Goal: Navigation & Orientation: Find specific page/section

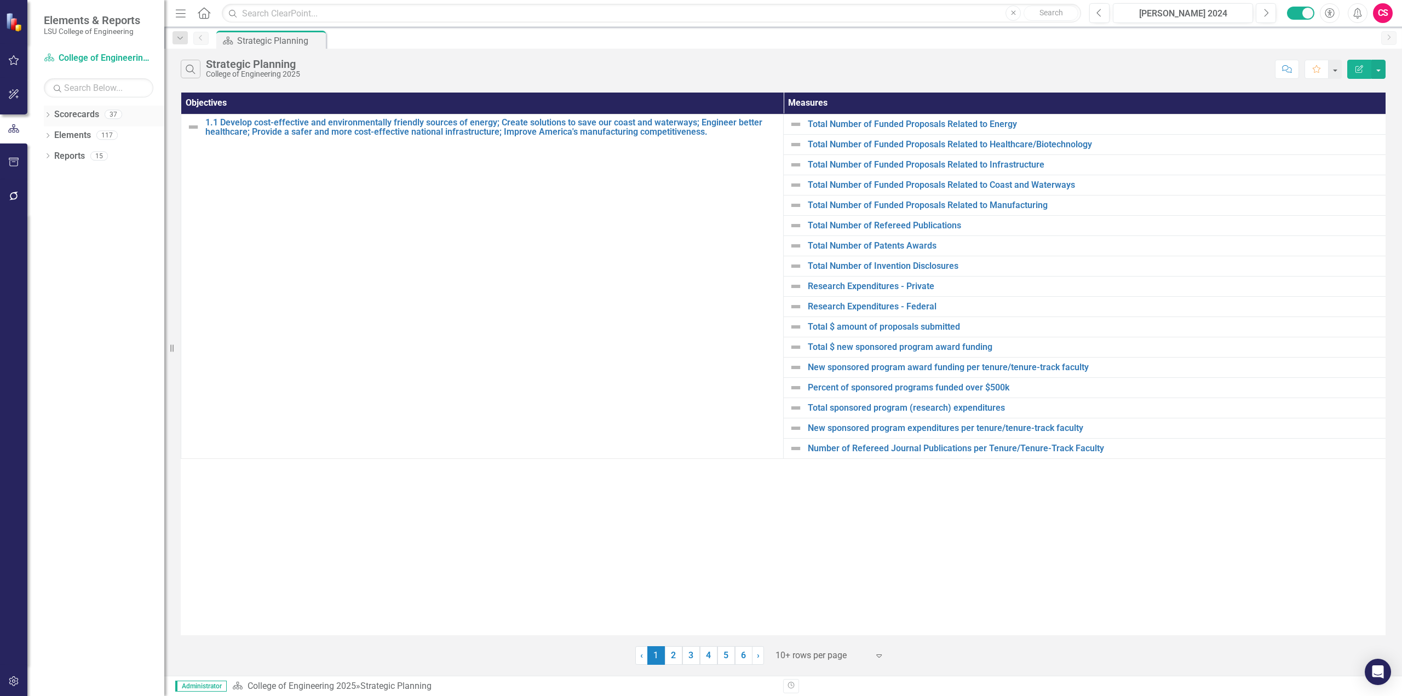
click at [46, 114] on icon "Dropdown" at bounding box center [48, 116] width 8 height 6
click at [109, 198] on link "LSU Flagship 2020" at bounding box center [112, 197] width 104 height 13
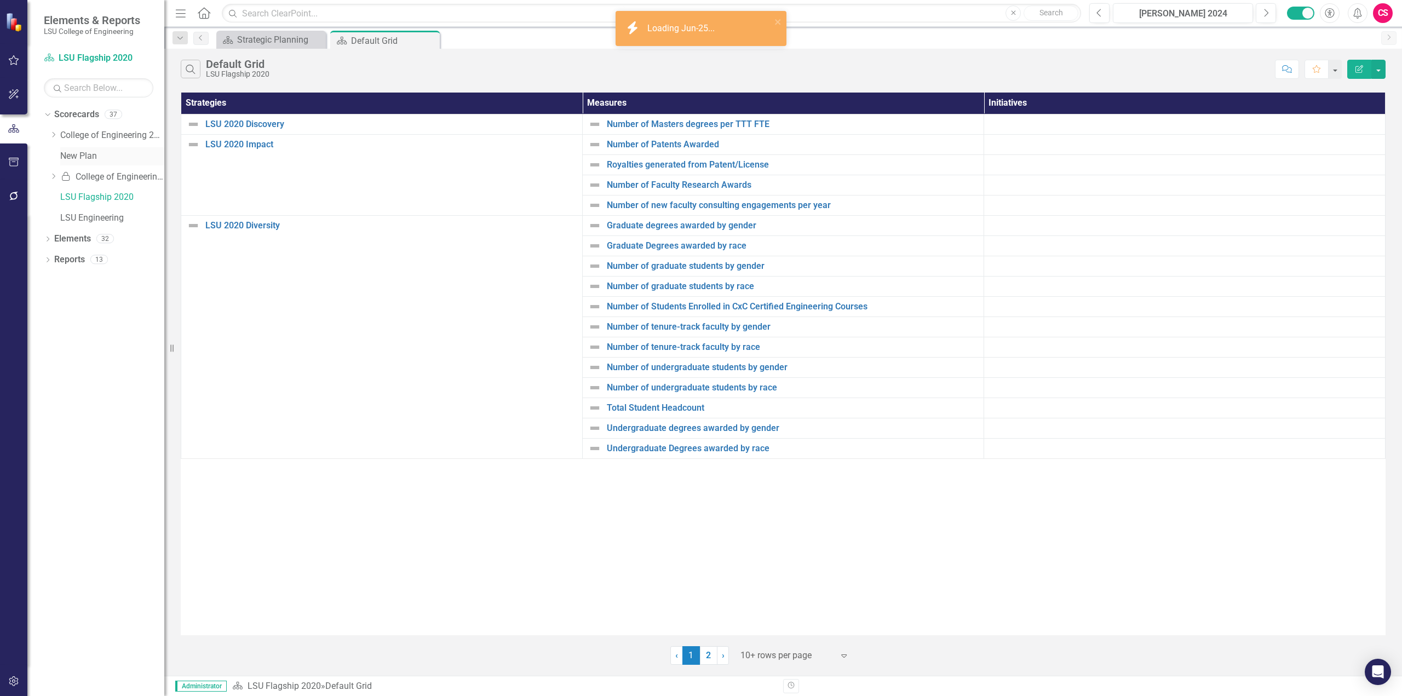
click at [80, 157] on link "New Plan" at bounding box center [112, 156] width 104 height 13
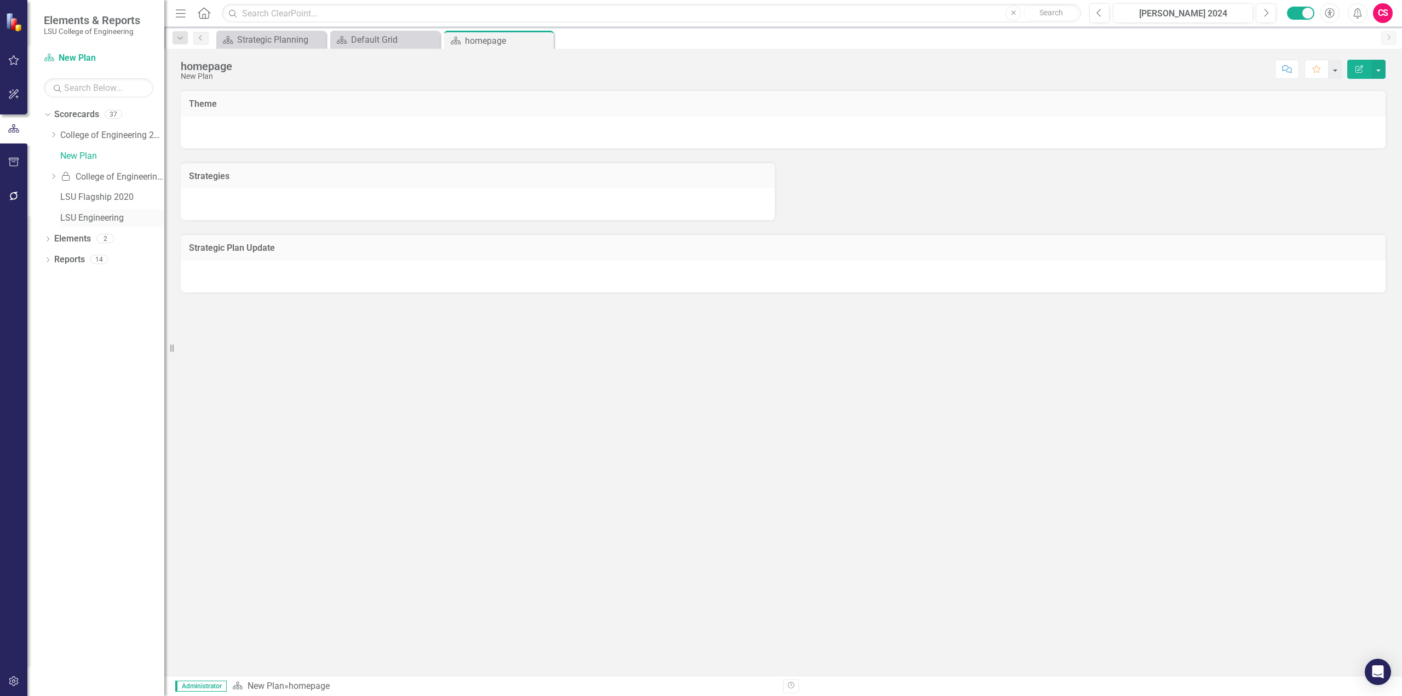
click at [83, 214] on link "LSU Engineering" at bounding box center [112, 218] width 104 height 13
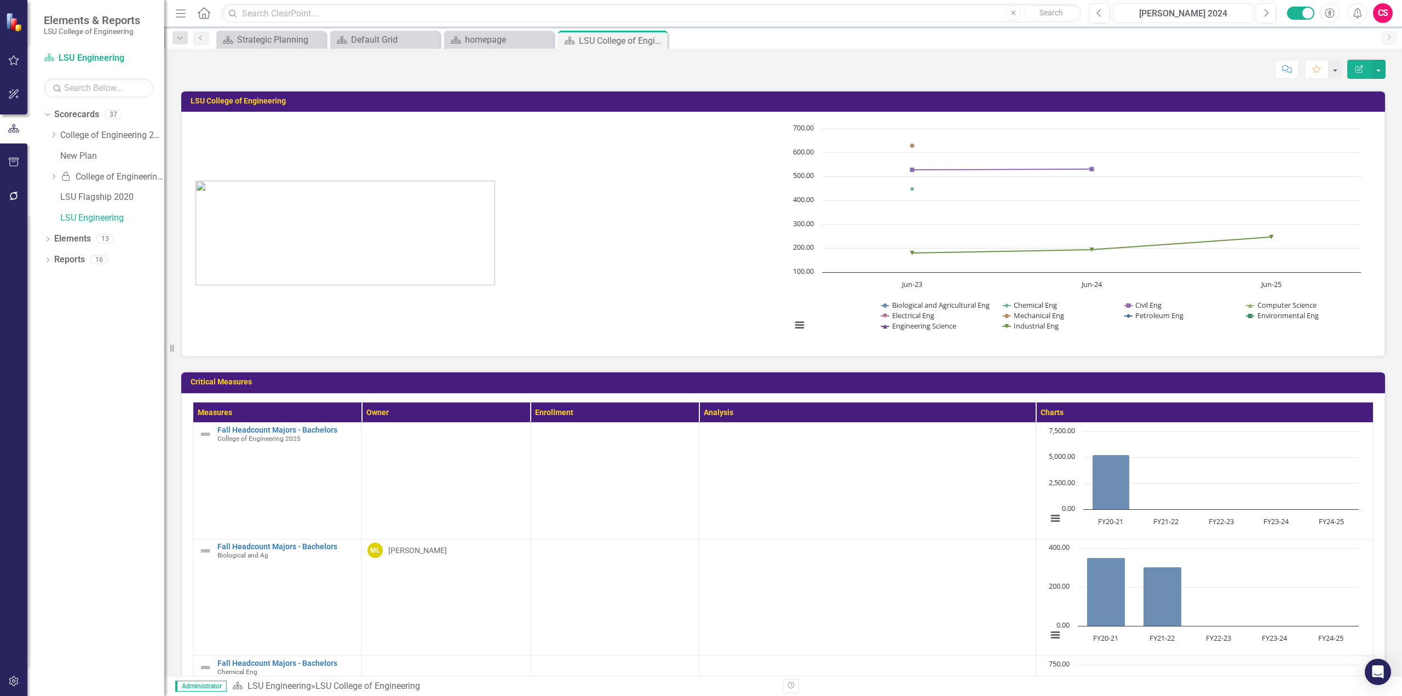
click at [1219, 18] on div "COE 2024" at bounding box center [1182, 13] width 133 height 13
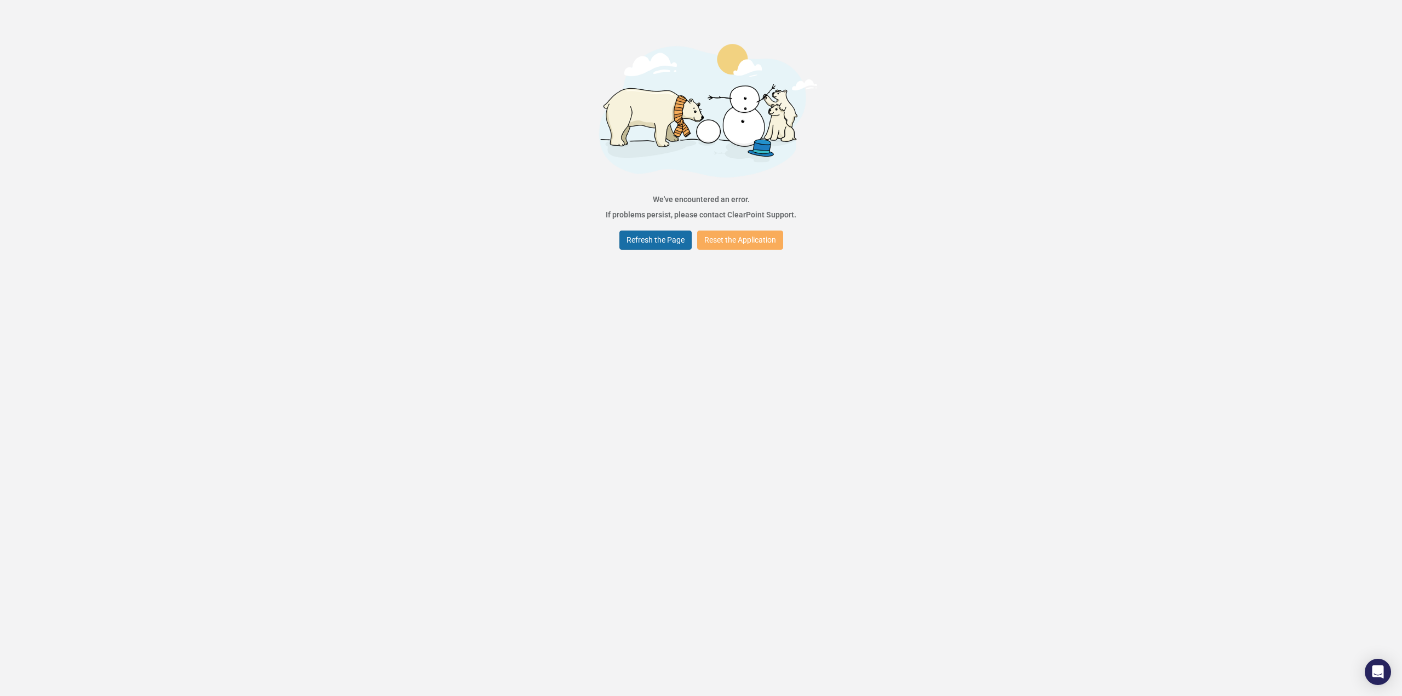
click at [669, 244] on button "Refresh the Page" at bounding box center [655, 240] width 72 height 19
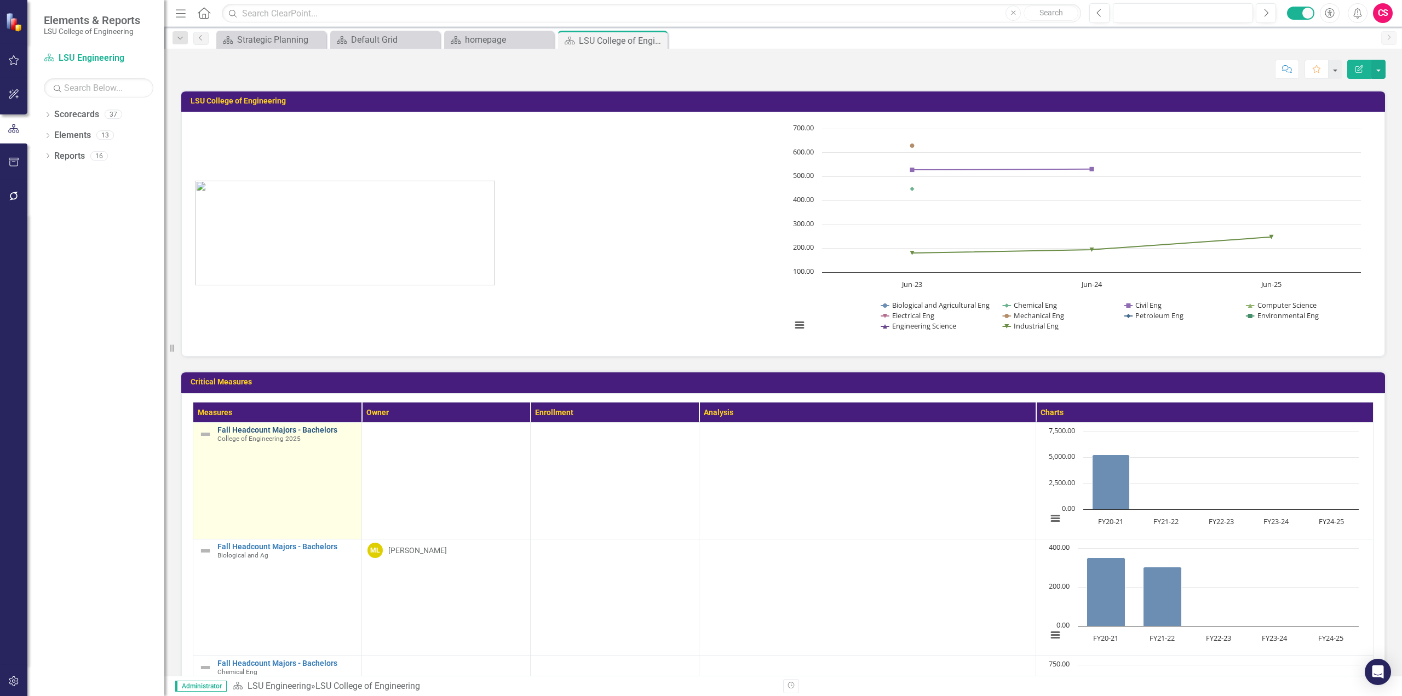
click at [264, 430] on link "Fall Headcount Majors - Bachelors" at bounding box center [286, 430] width 139 height 8
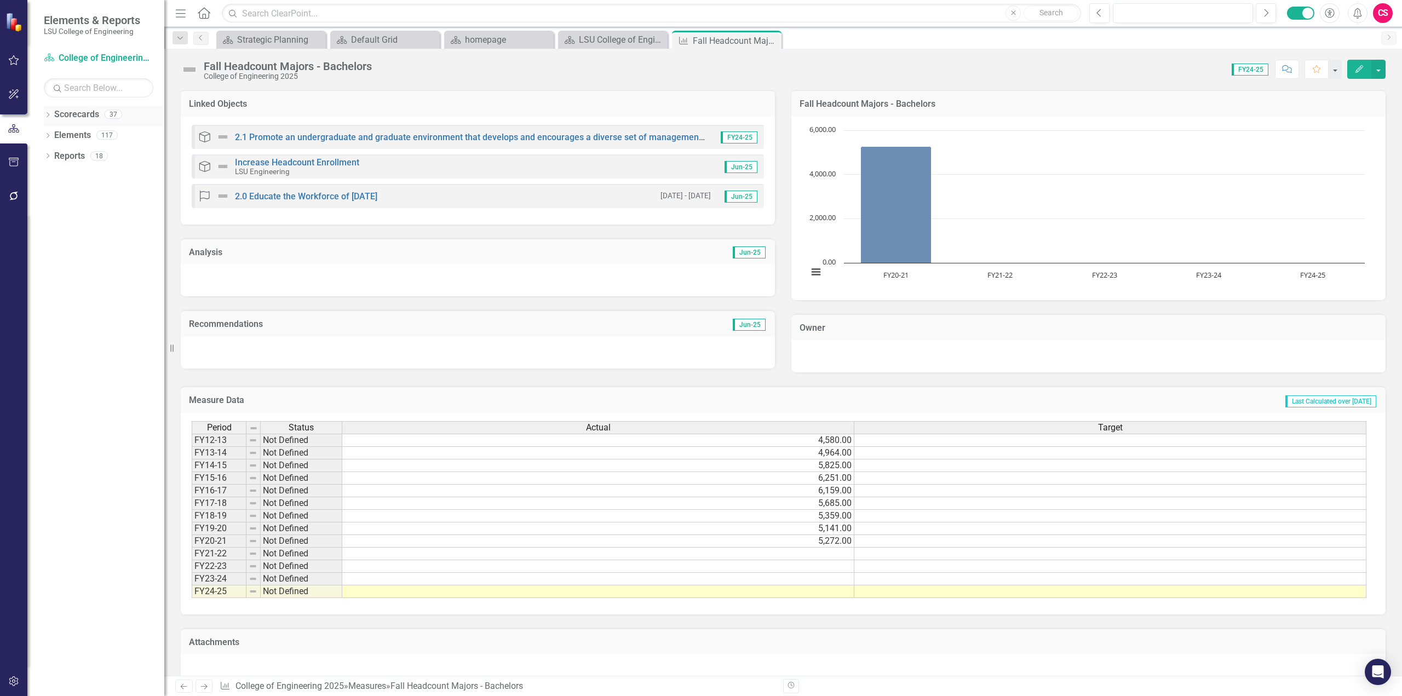
click at [46, 116] on icon "Dropdown" at bounding box center [48, 116] width 8 height 6
click at [56, 137] on icon "Dropdown" at bounding box center [53, 134] width 8 height 7
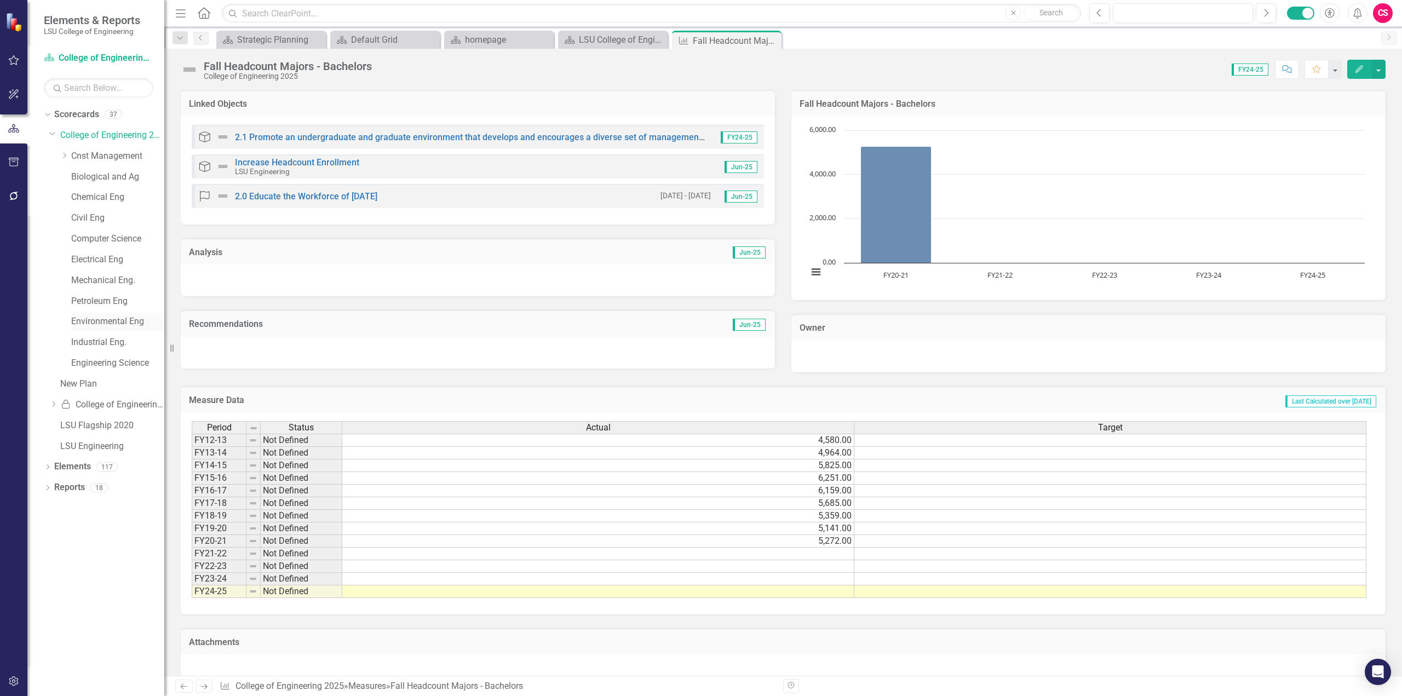
click at [99, 321] on link "Environmental Eng" at bounding box center [117, 321] width 93 height 13
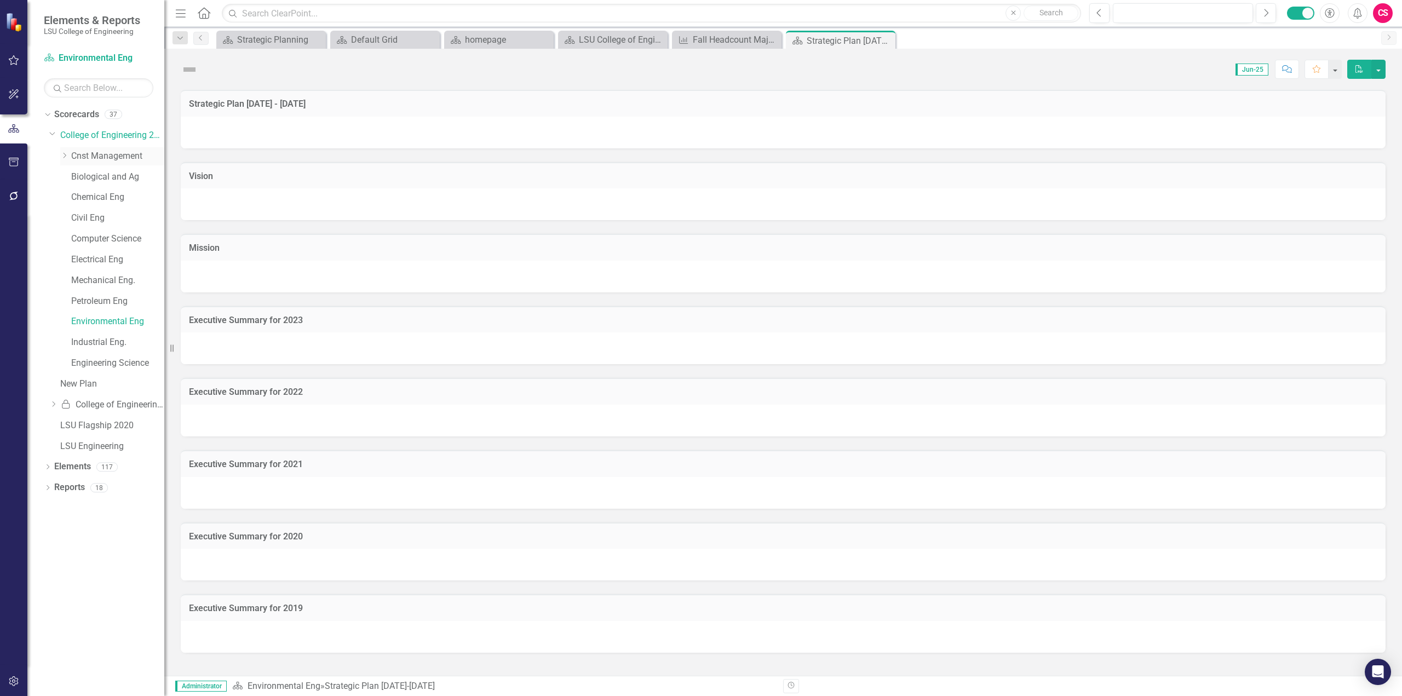
click at [118, 151] on link "Cnst Management" at bounding box center [117, 156] width 93 height 13
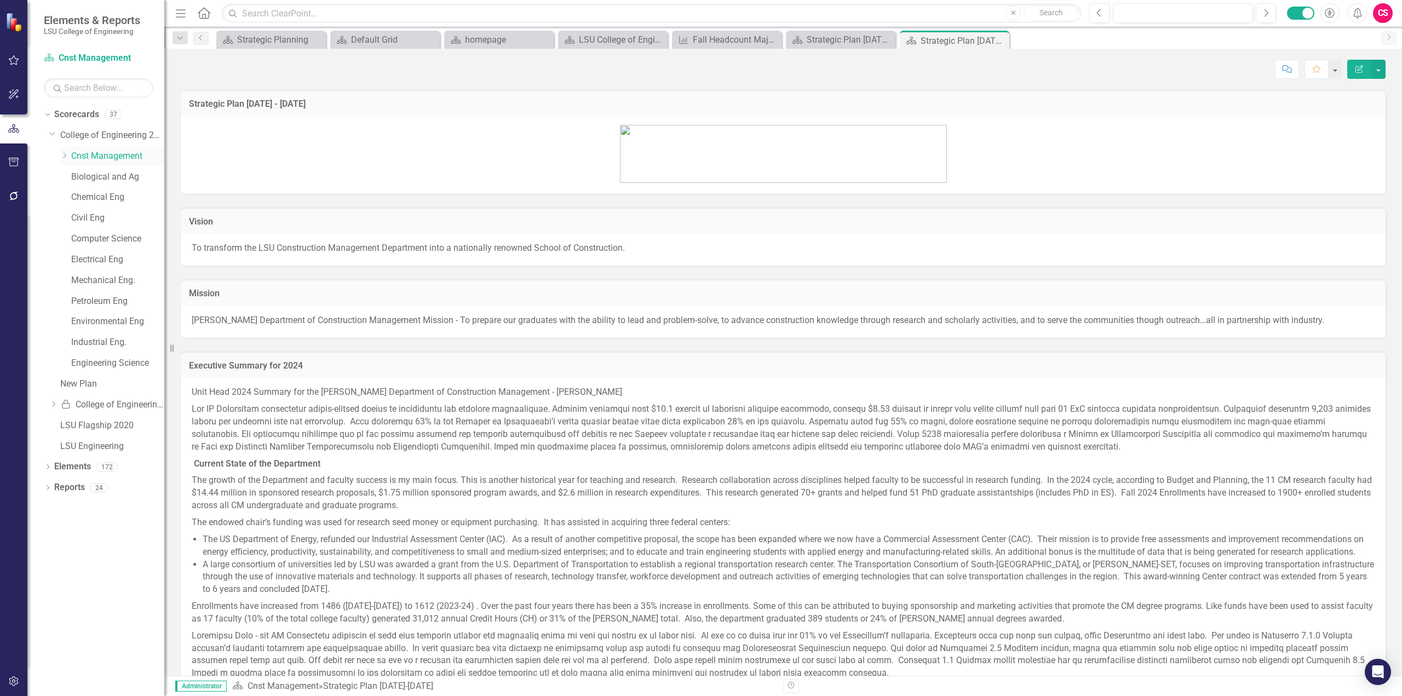
click at [66, 160] on div "Dropdown" at bounding box center [64, 156] width 8 height 9
click at [82, 447] on link "New Plan" at bounding box center [112, 446] width 104 height 13
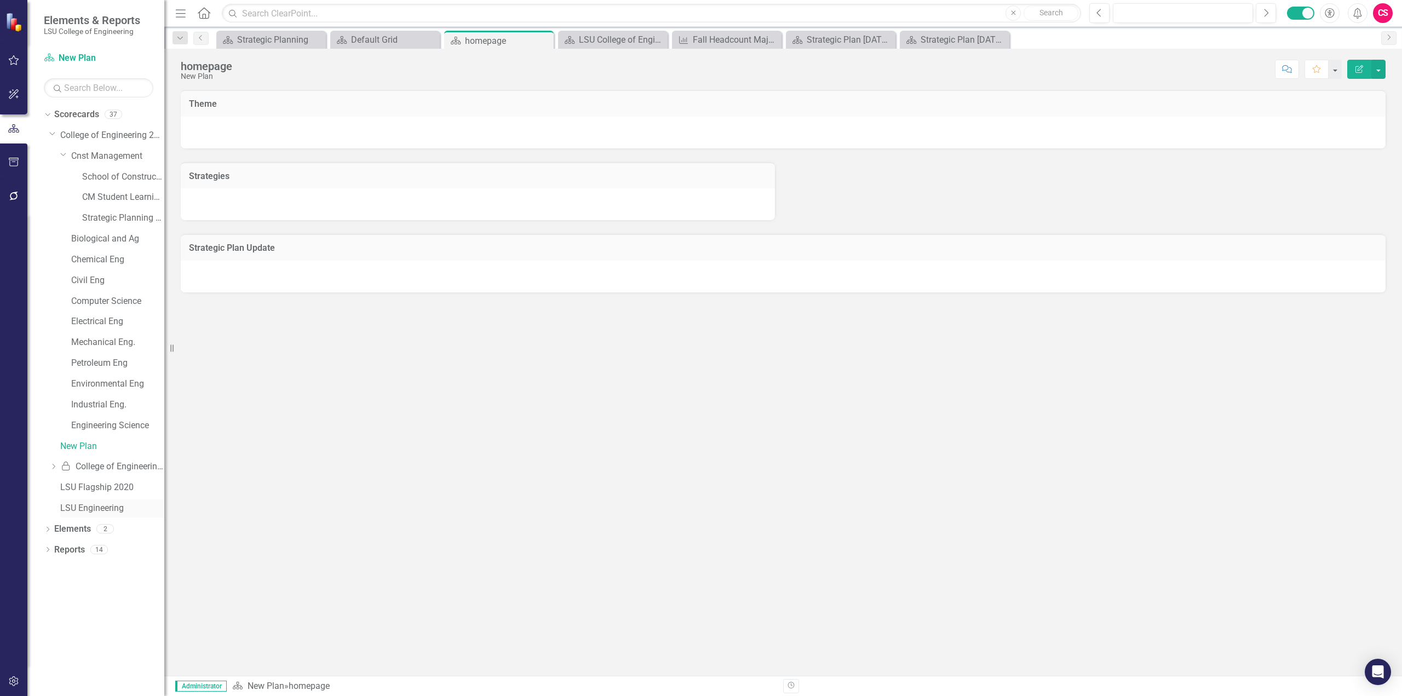
click at [79, 507] on link "LSU Engineering" at bounding box center [112, 508] width 104 height 13
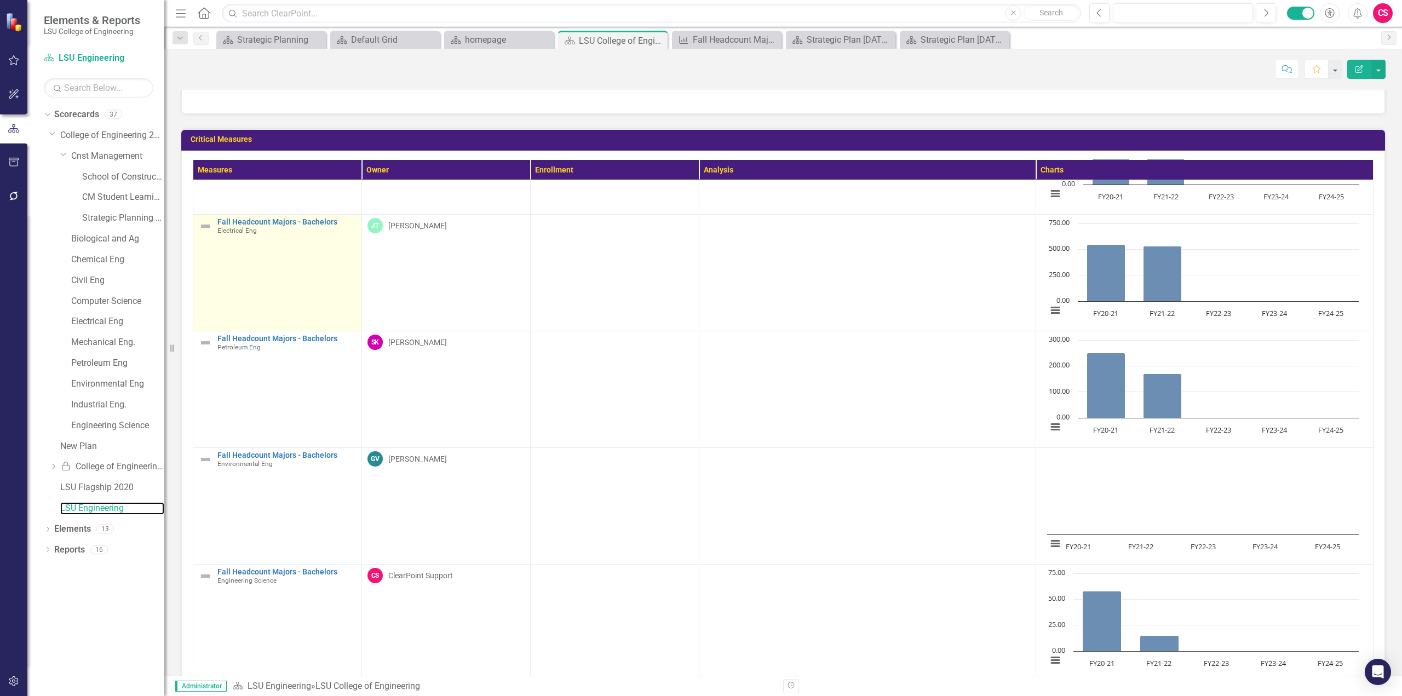
scroll to position [244, 0]
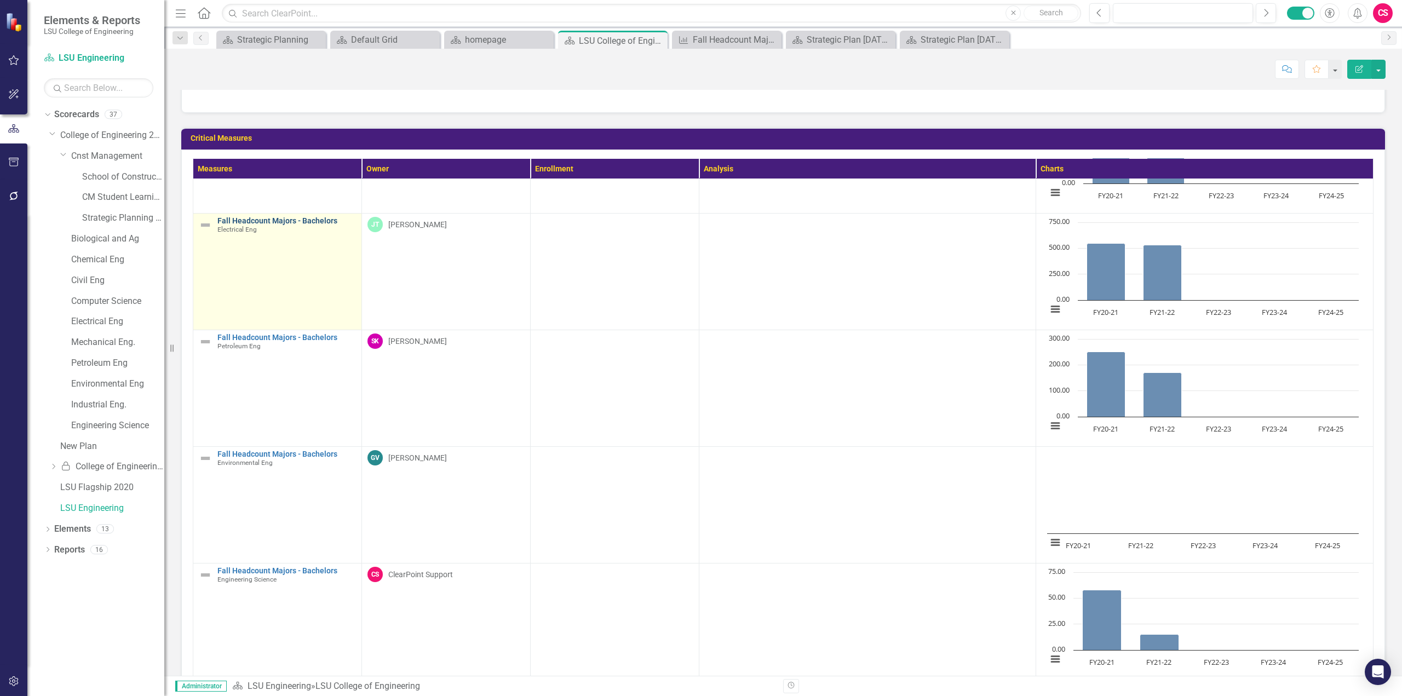
click at [270, 217] on link "Fall Headcount Majors - Bachelors" at bounding box center [286, 221] width 139 height 8
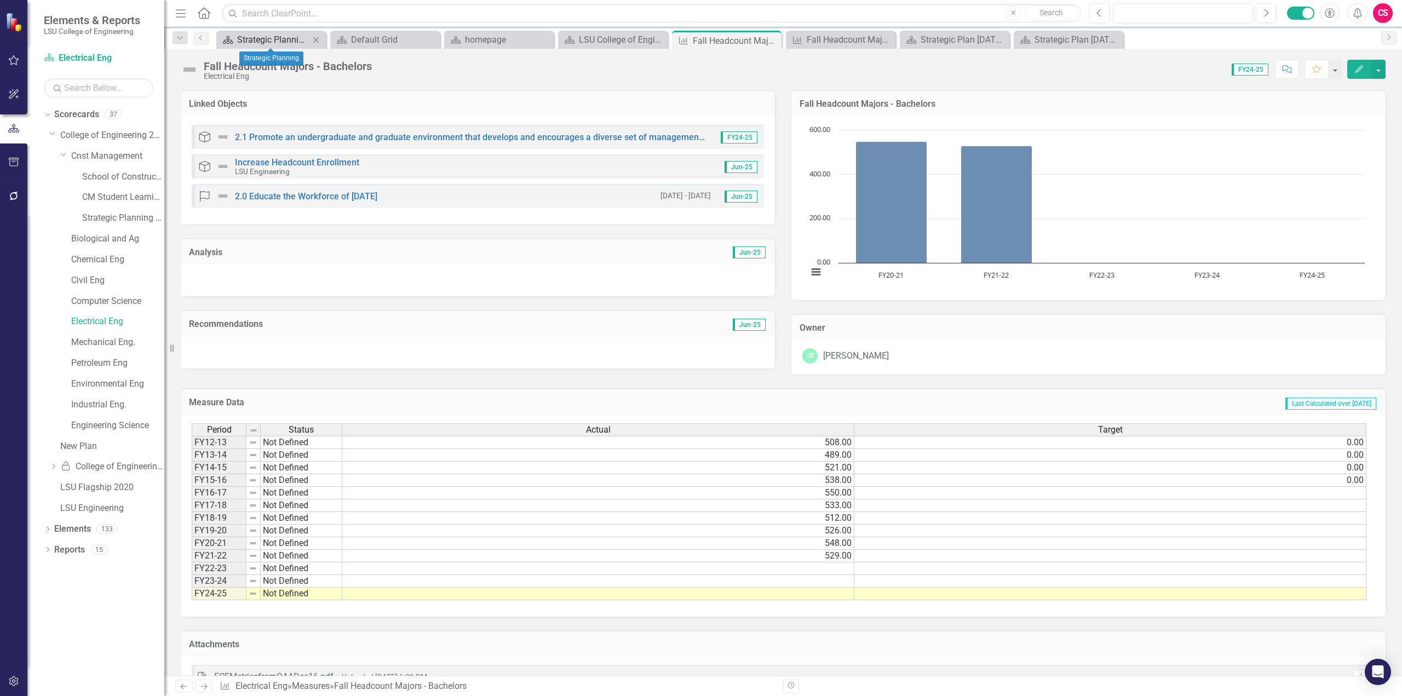
click at [268, 35] on div "Strategic Planning" at bounding box center [273, 40] width 72 height 14
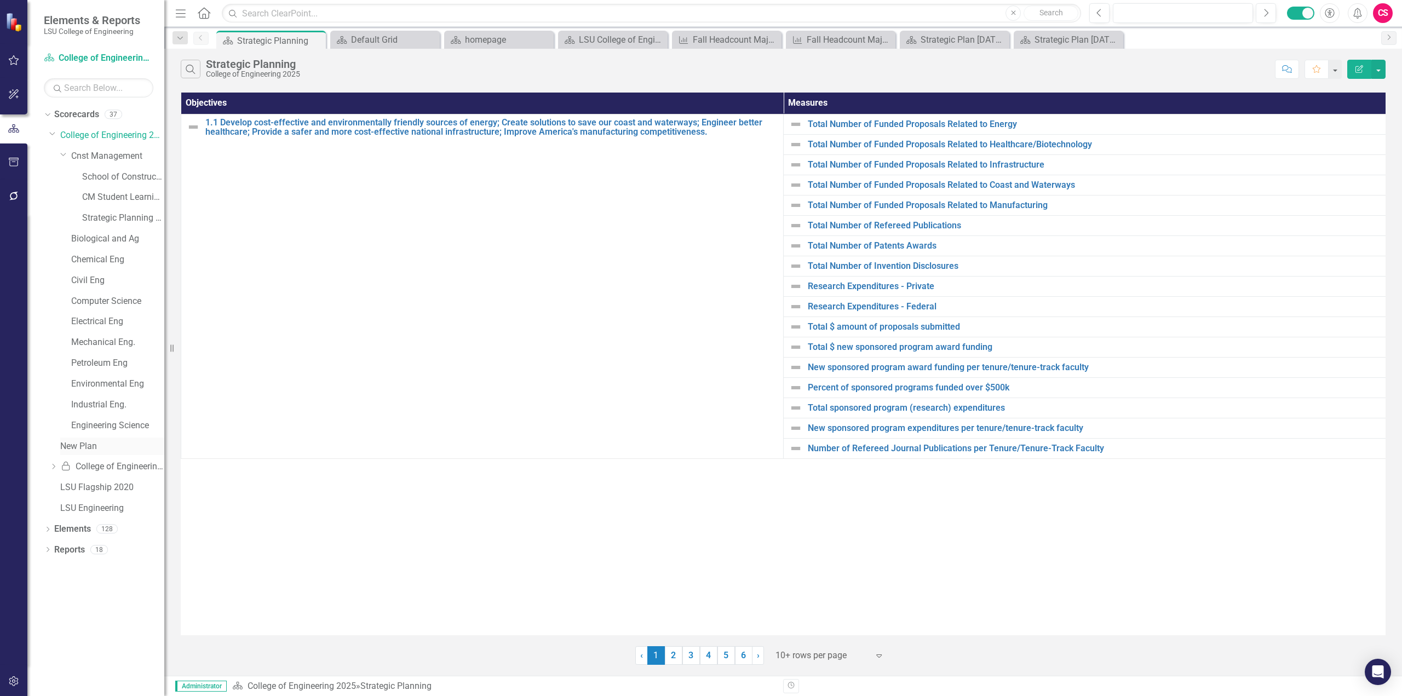
click at [91, 448] on link "New Plan" at bounding box center [112, 446] width 104 height 13
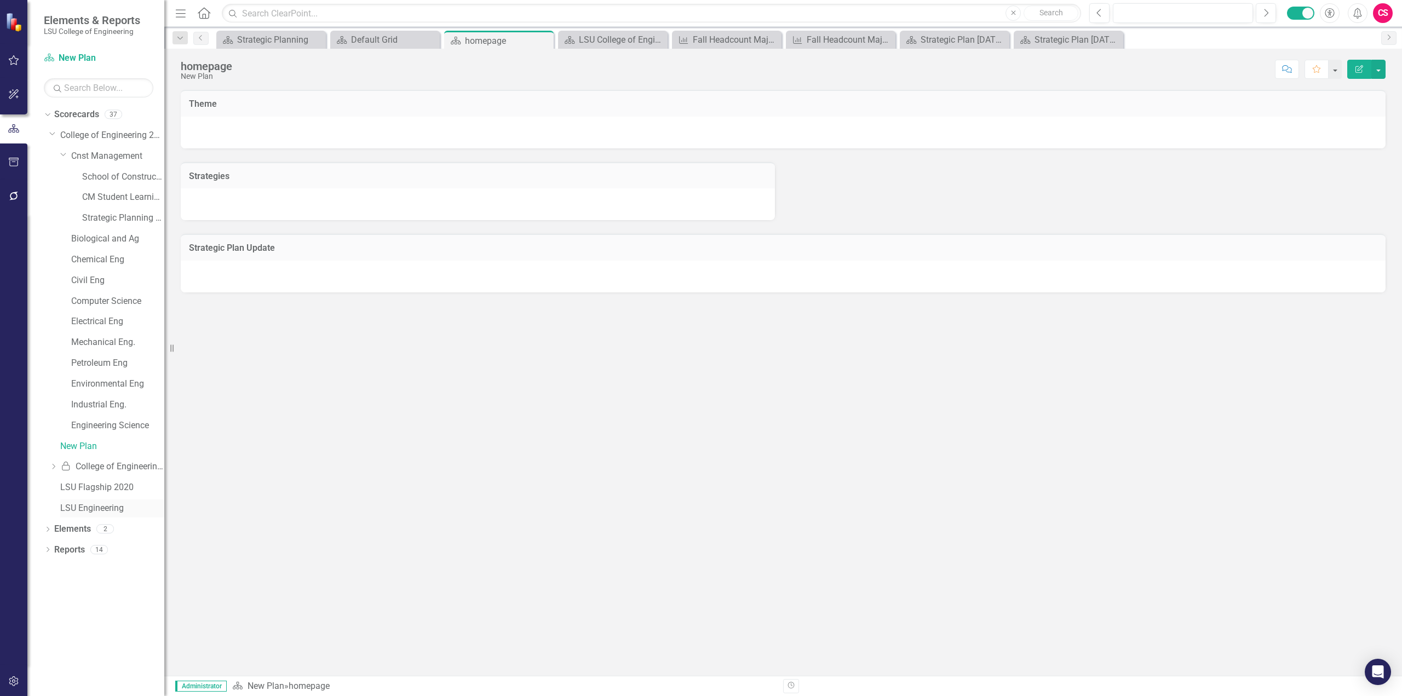
click at [92, 509] on link "LSU Engineering" at bounding box center [112, 508] width 104 height 13
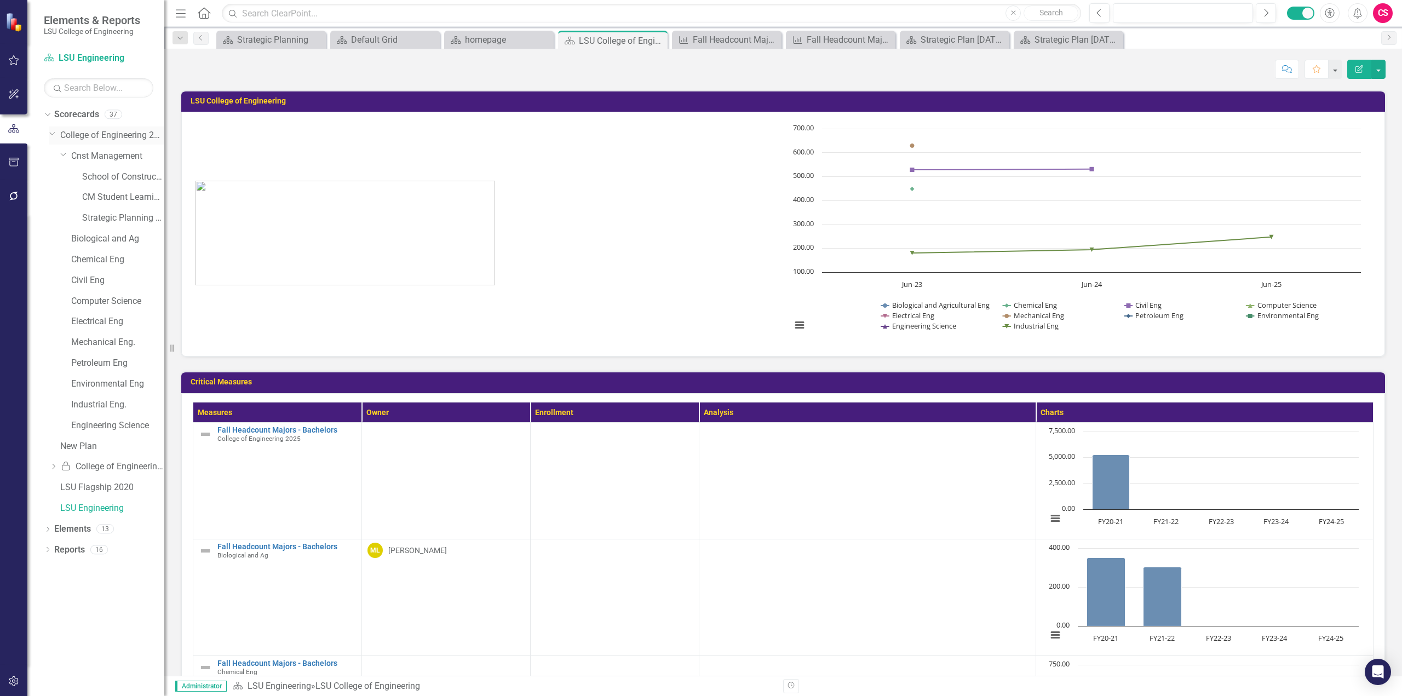
click at [113, 136] on link "College of Engineering 2025" at bounding box center [112, 135] width 104 height 13
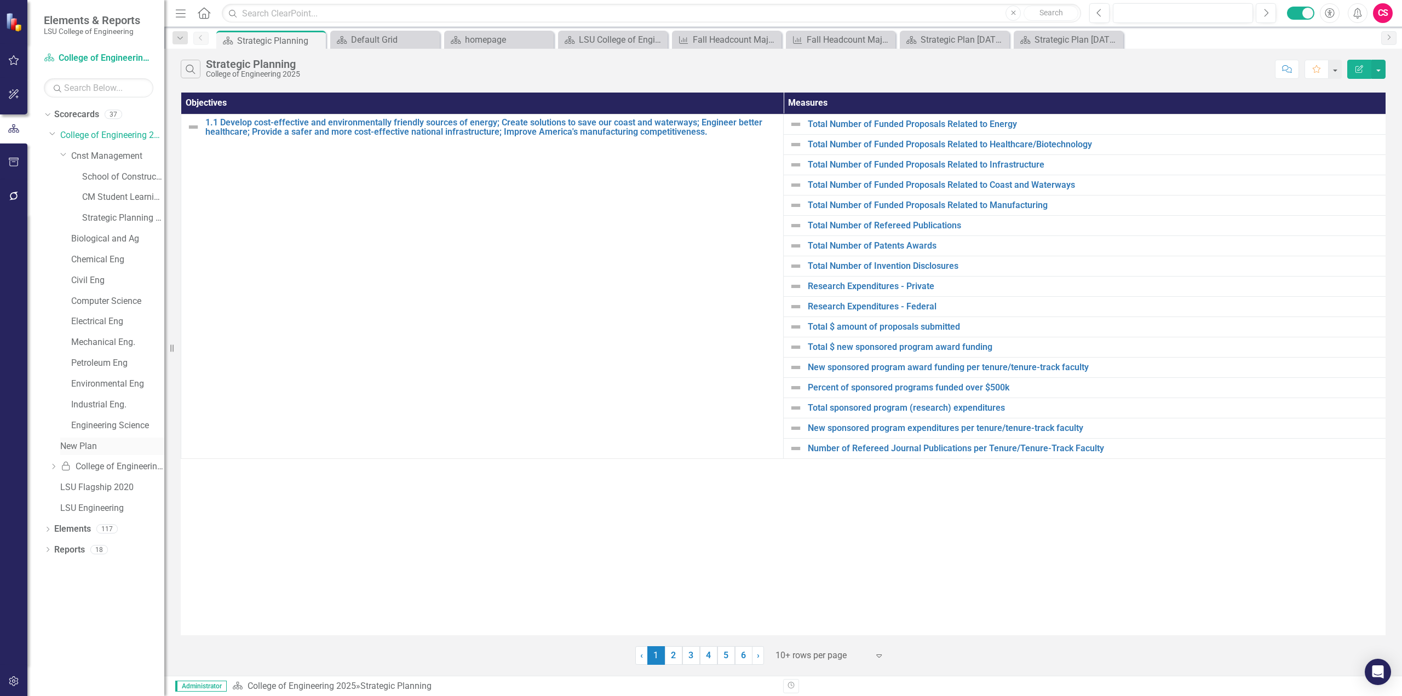
click at [86, 445] on link "New Plan" at bounding box center [112, 446] width 104 height 13
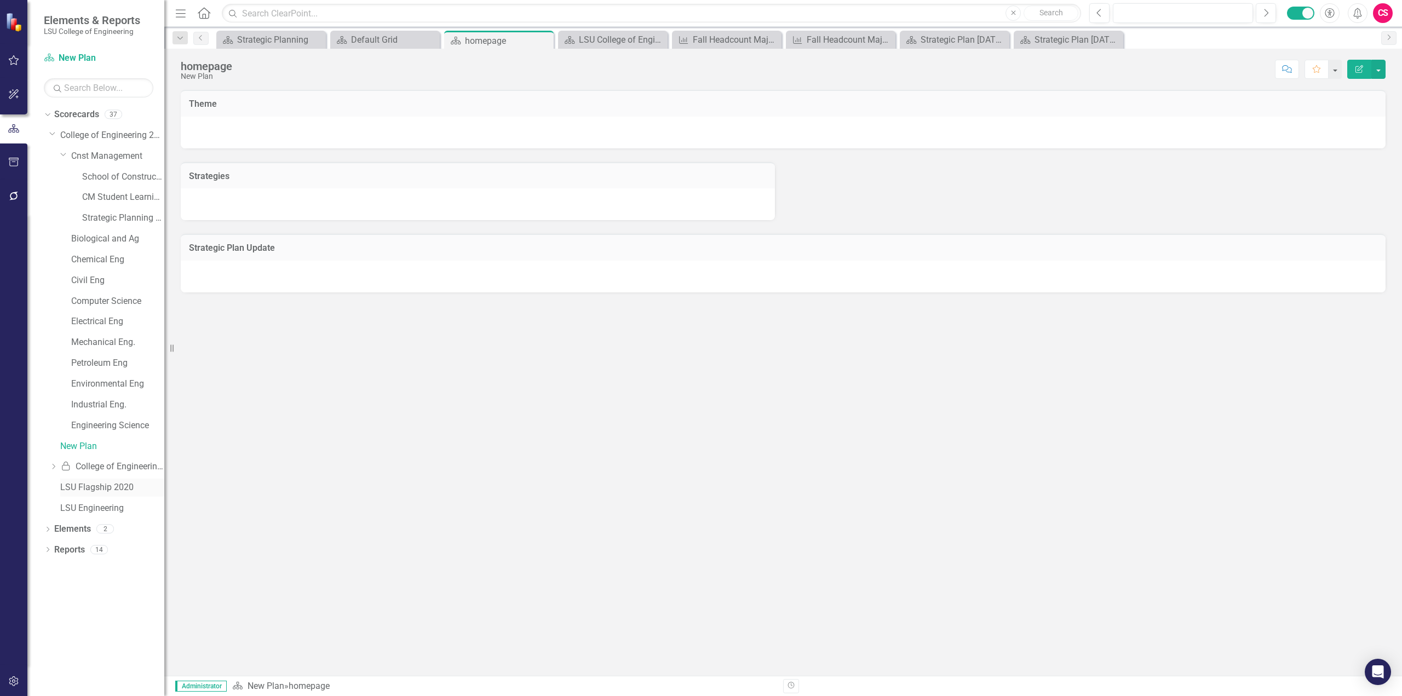
click at [91, 490] on link "LSU Flagship 2020" at bounding box center [112, 487] width 104 height 13
